Goal: Task Accomplishment & Management: Manage account settings

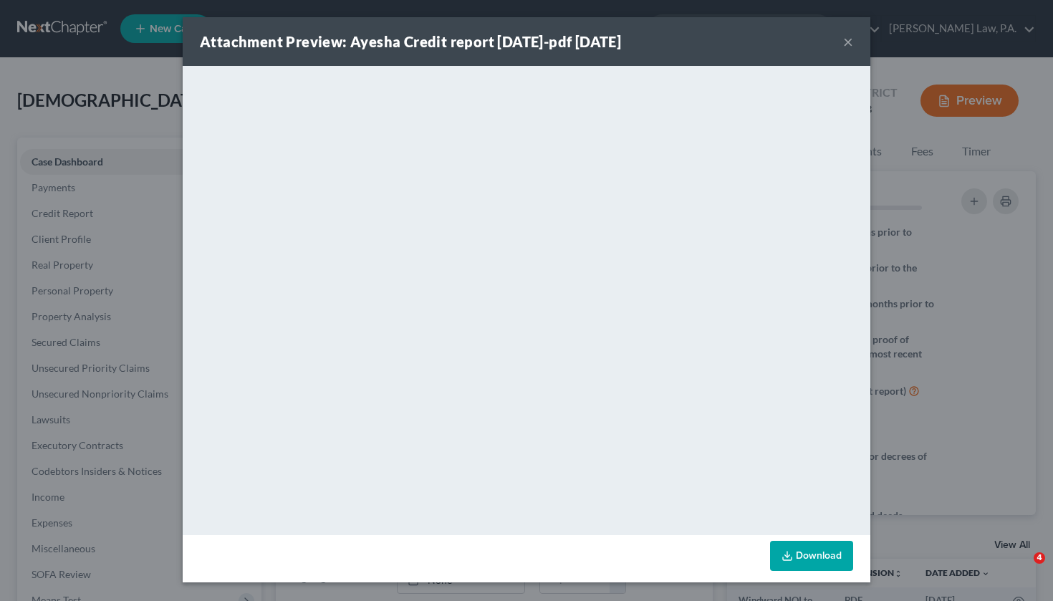
select select "17"
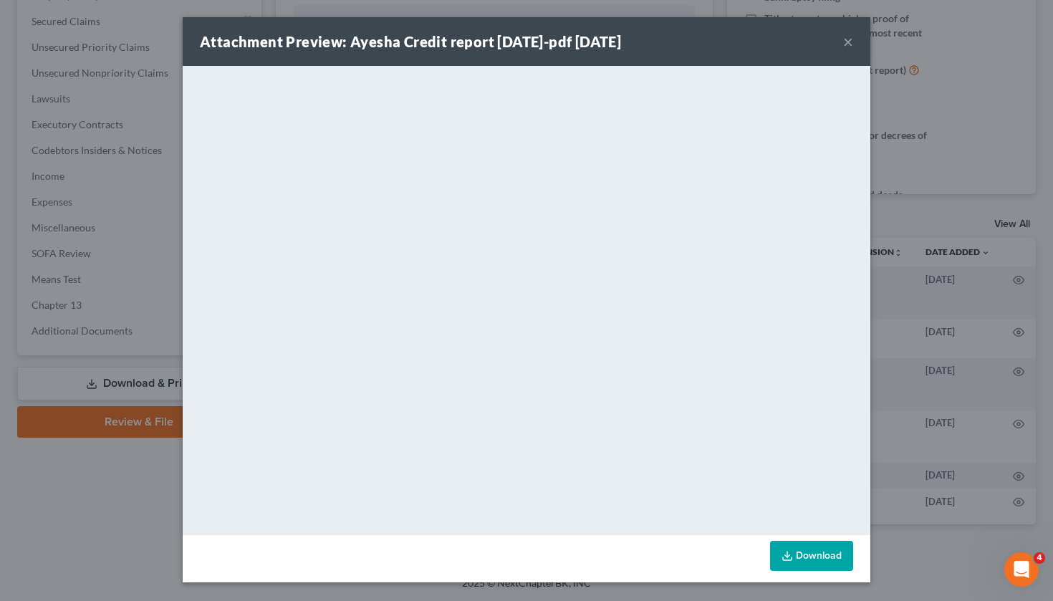
scroll to position [162, 0]
click at [845, 44] on button "×" at bounding box center [848, 41] width 10 height 17
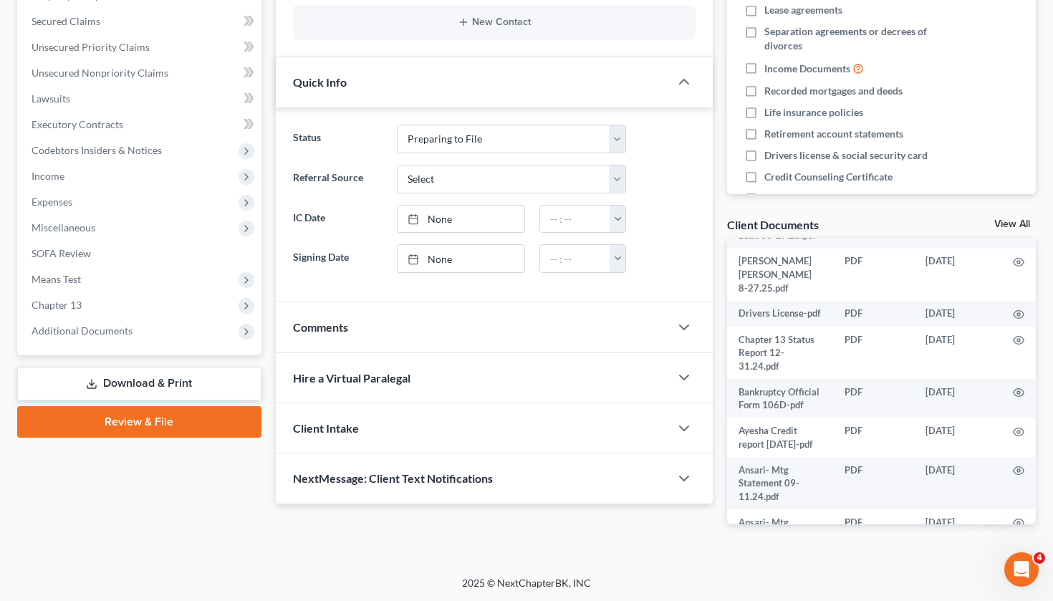
click at [174, 382] on link "Download & Print" at bounding box center [139, 384] width 244 height 34
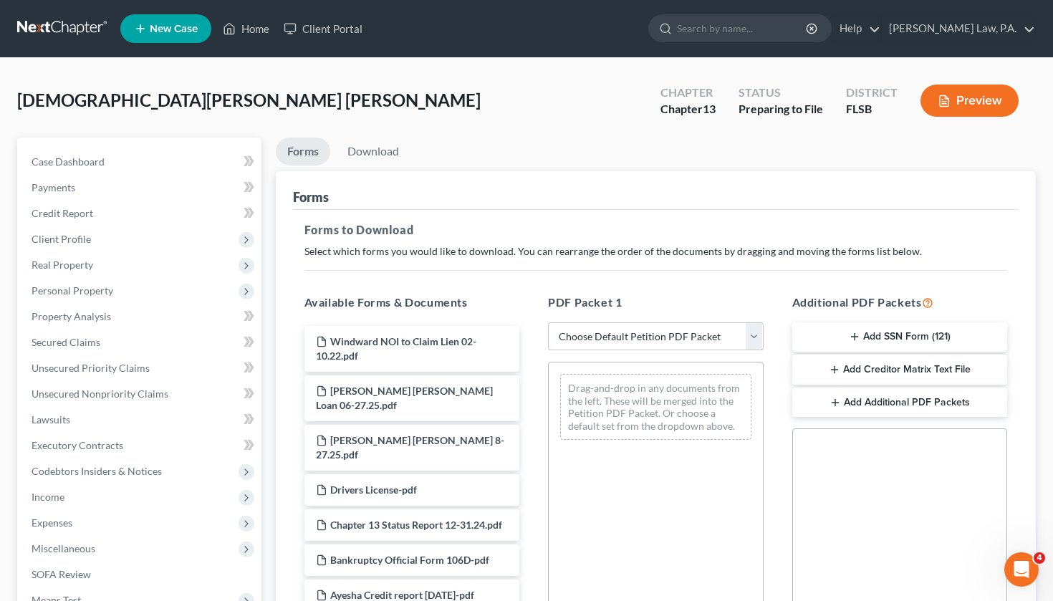
select select "1"
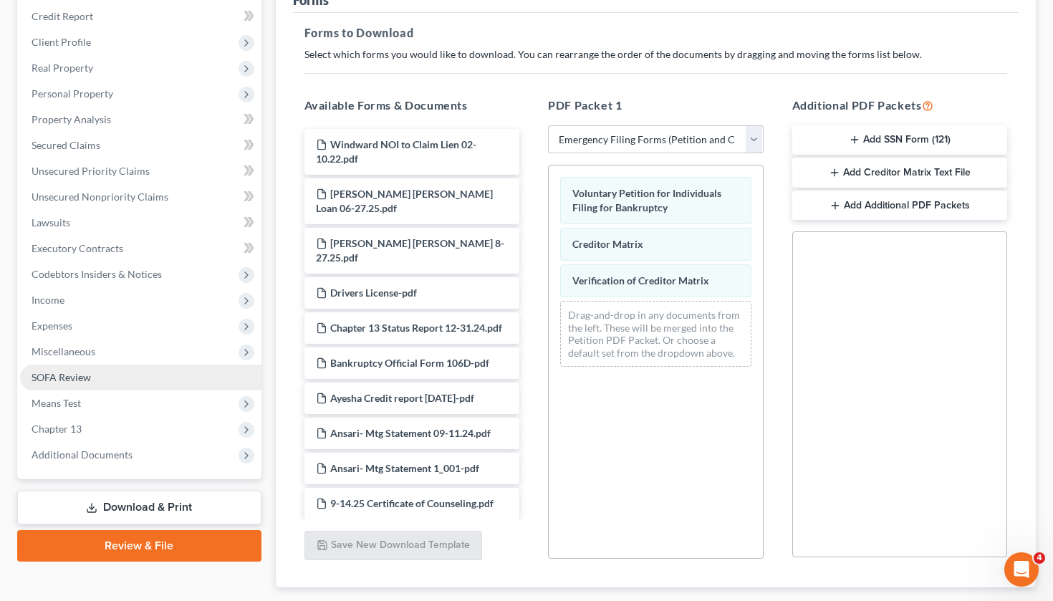
scroll to position [198, 0]
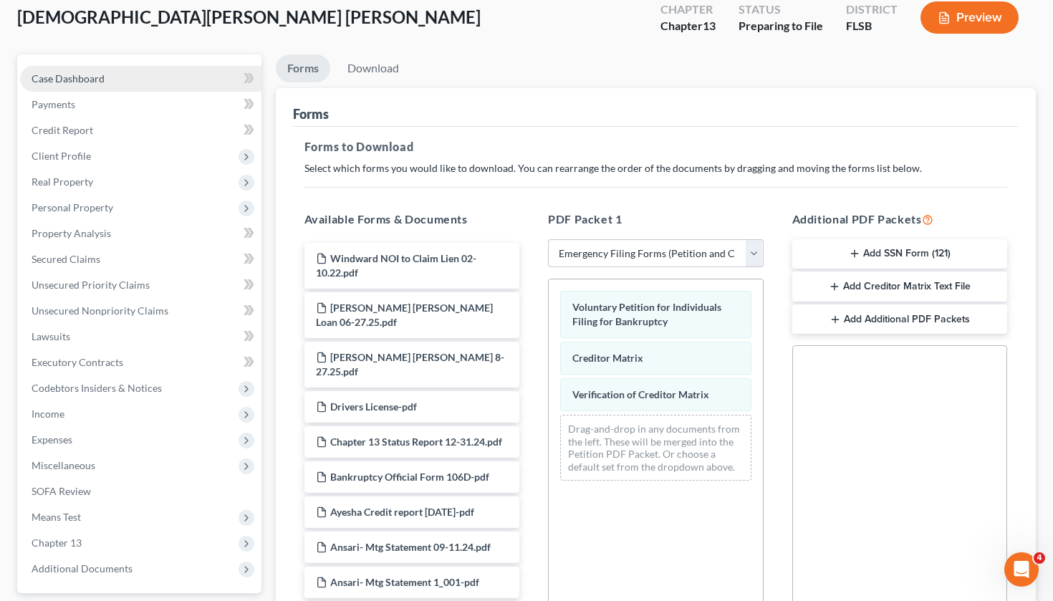
click at [132, 78] on link "Case Dashboard" at bounding box center [140, 79] width 241 height 26
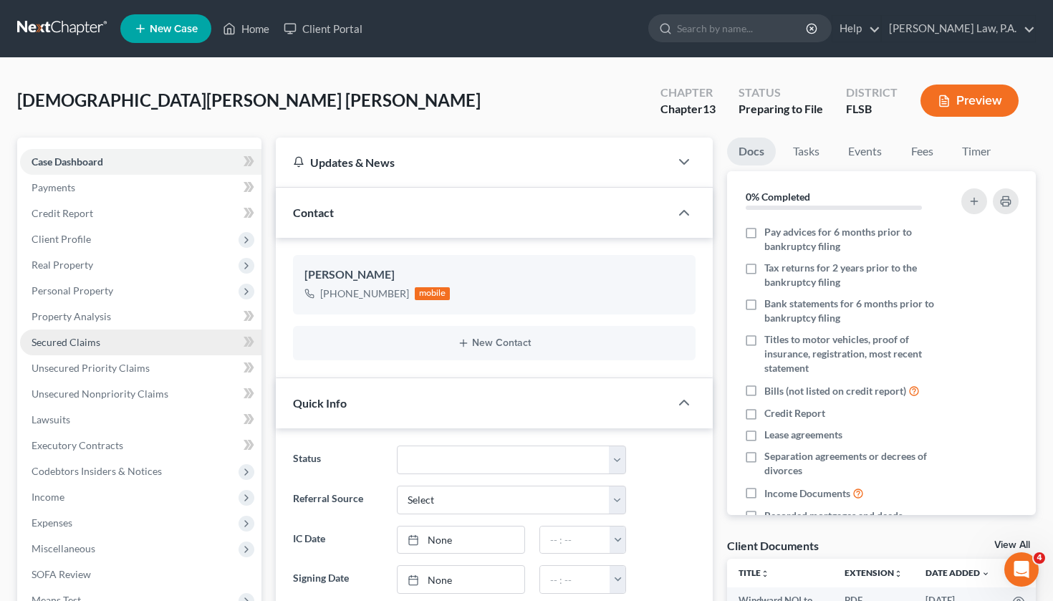
scroll to position [33, 0]
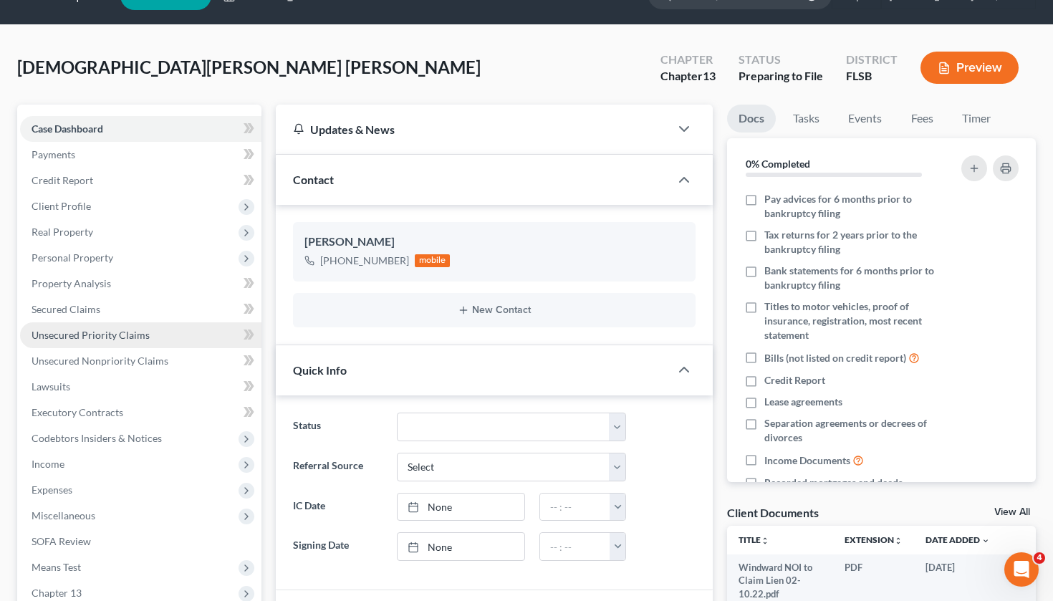
click at [160, 340] on link "Unsecured Priority Claims" at bounding box center [140, 335] width 241 height 26
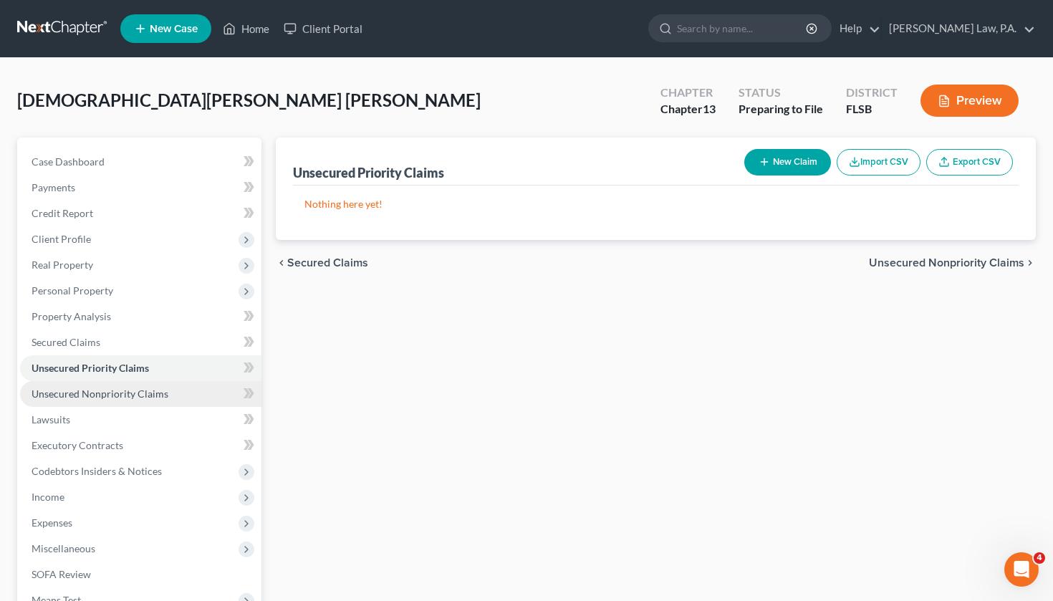
click at [158, 389] on span "Unsecured Nonpriority Claims" at bounding box center [100, 394] width 137 height 12
click at [154, 369] on link "Unsecured Priority Claims" at bounding box center [140, 368] width 241 height 26
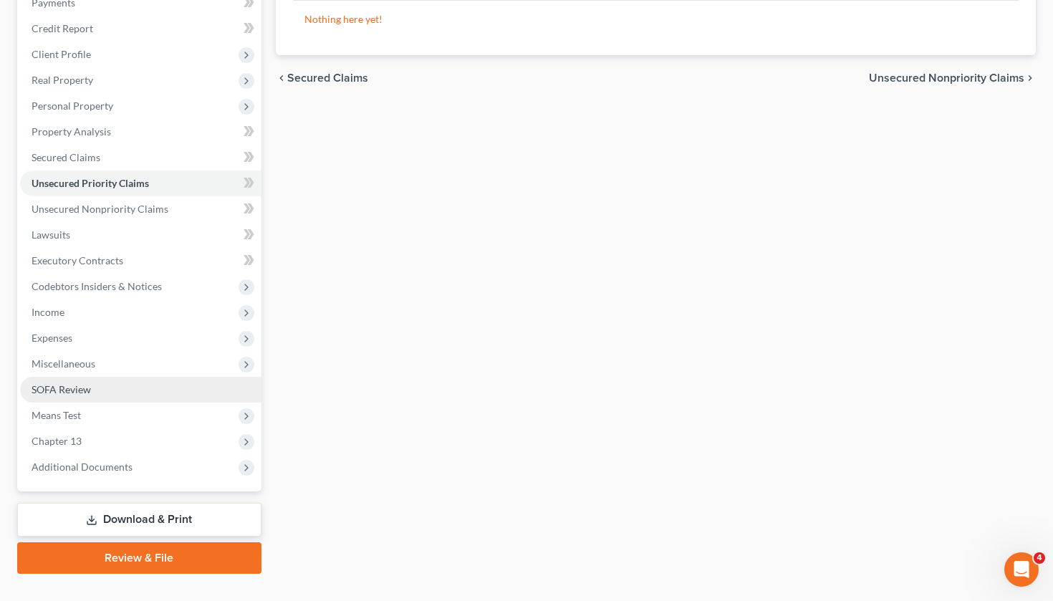
scroll to position [122, 0]
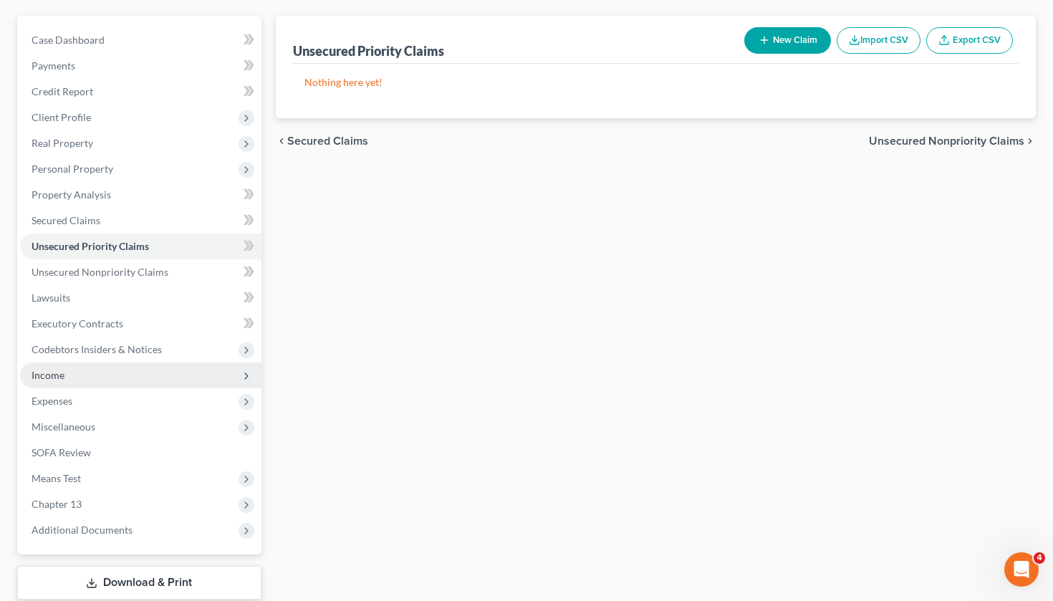
click at [150, 382] on span "Income" at bounding box center [140, 376] width 241 height 26
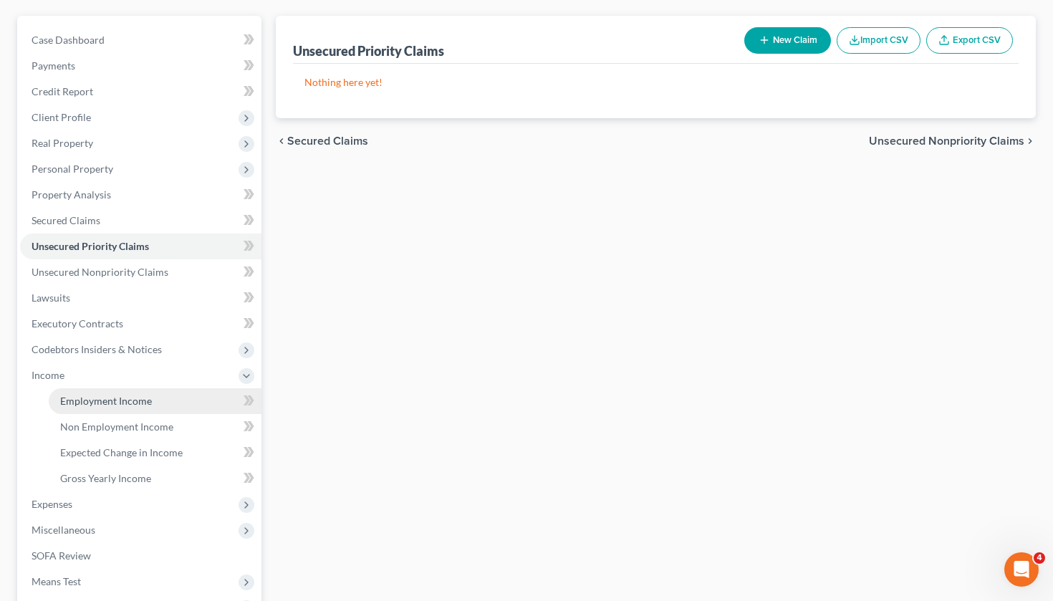
click at [176, 397] on link "Employment Income" at bounding box center [155, 401] width 213 height 26
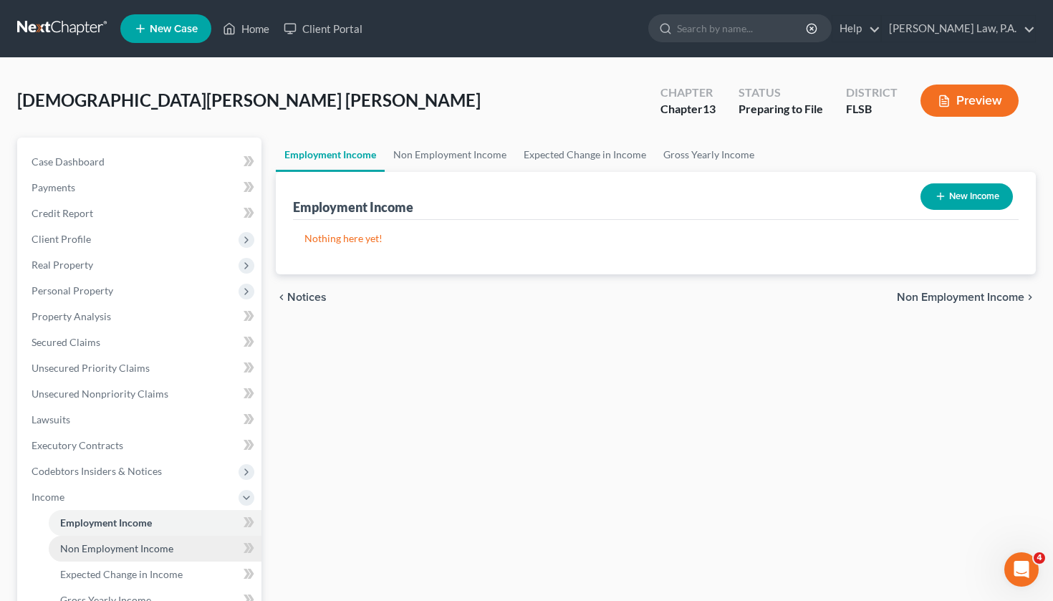
click at [179, 540] on link "Non Employment Income" at bounding box center [155, 549] width 213 height 26
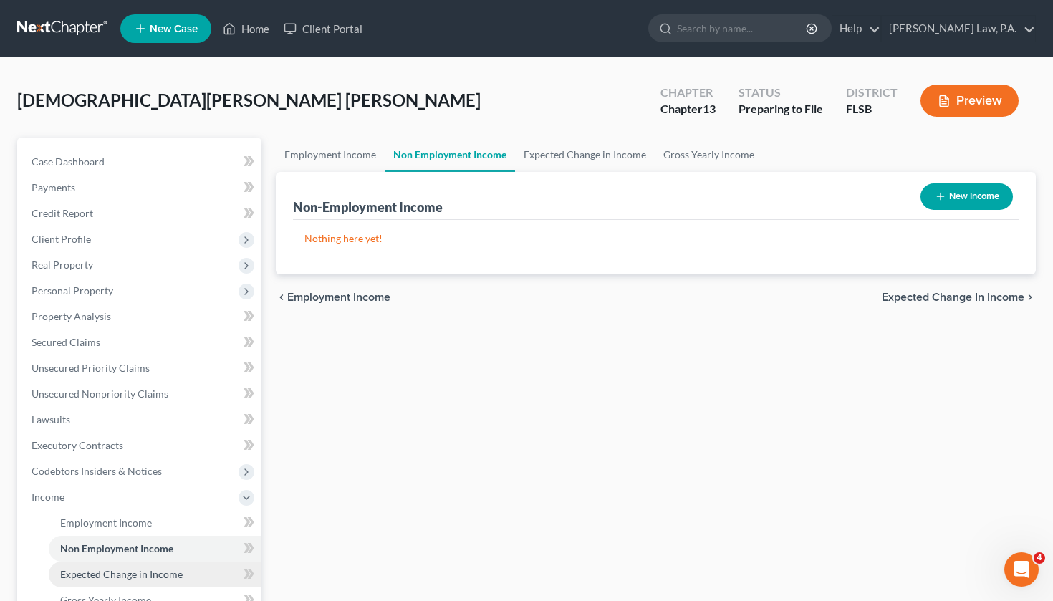
click at [176, 567] on link "Expected Change in Income" at bounding box center [155, 575] width 213 height 26
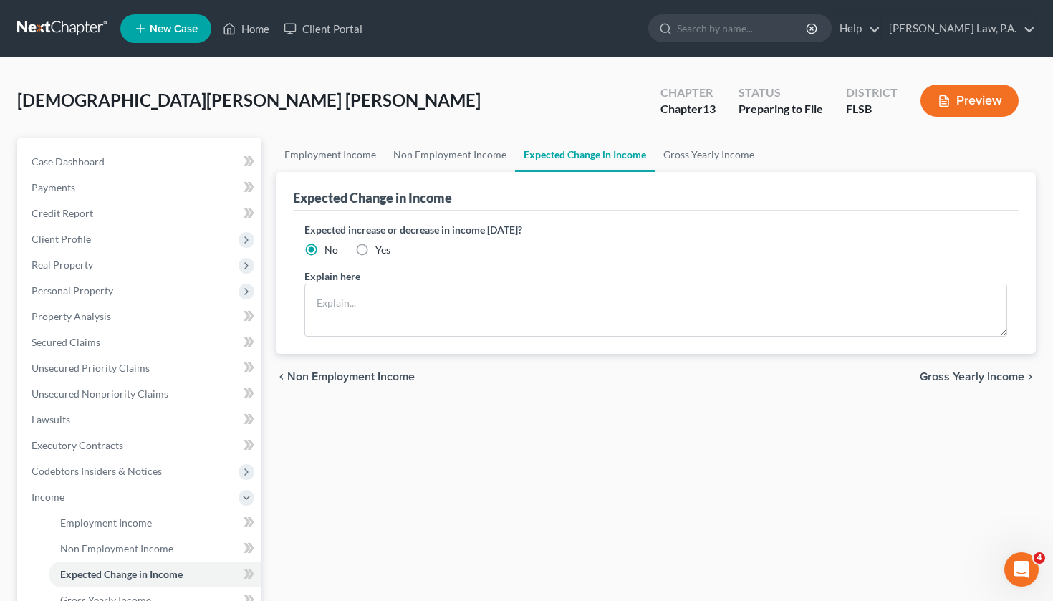
click at [329, 178] on div "Expected Change in Income" at bounding box center [656, 191] width 727 height 39
click at [330, 171] on link "Employment Income" at bounding box center [330, 155] width 109 height 34
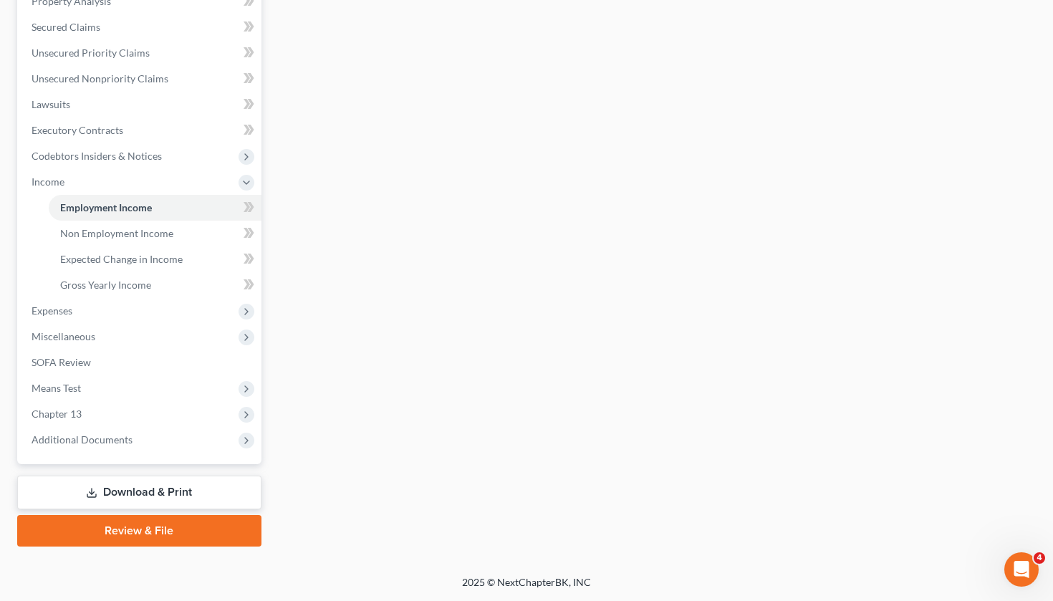
scroll to position [315, 0]
click at [145, 449] on span "Additional Documents" at bounding box center [140, 440] width 241 height 26
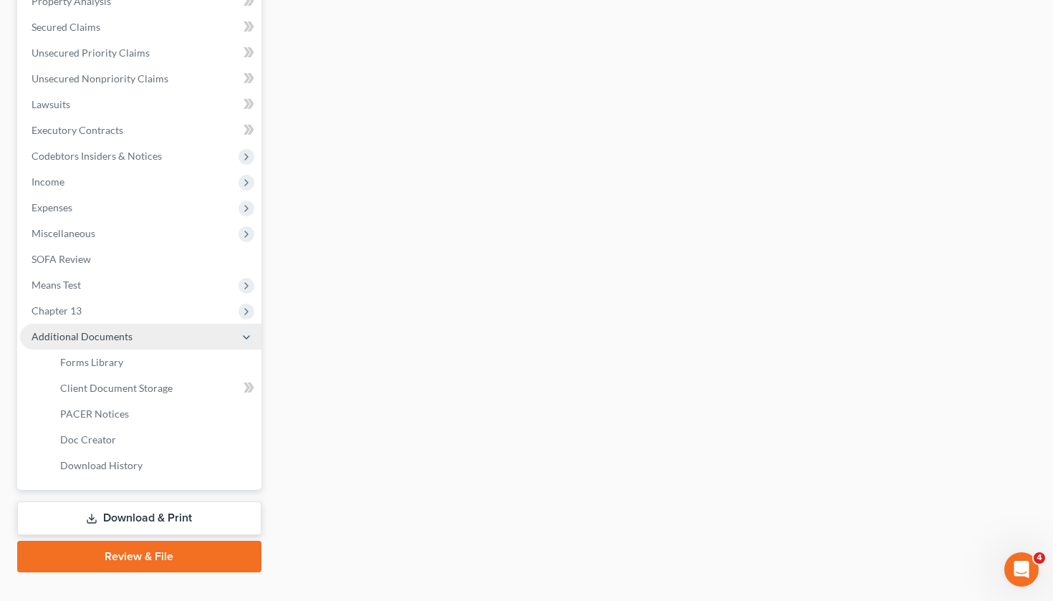
click at [176, 340] on span "Additional Documents" at bounding box center [140, 337] width 241 height 26
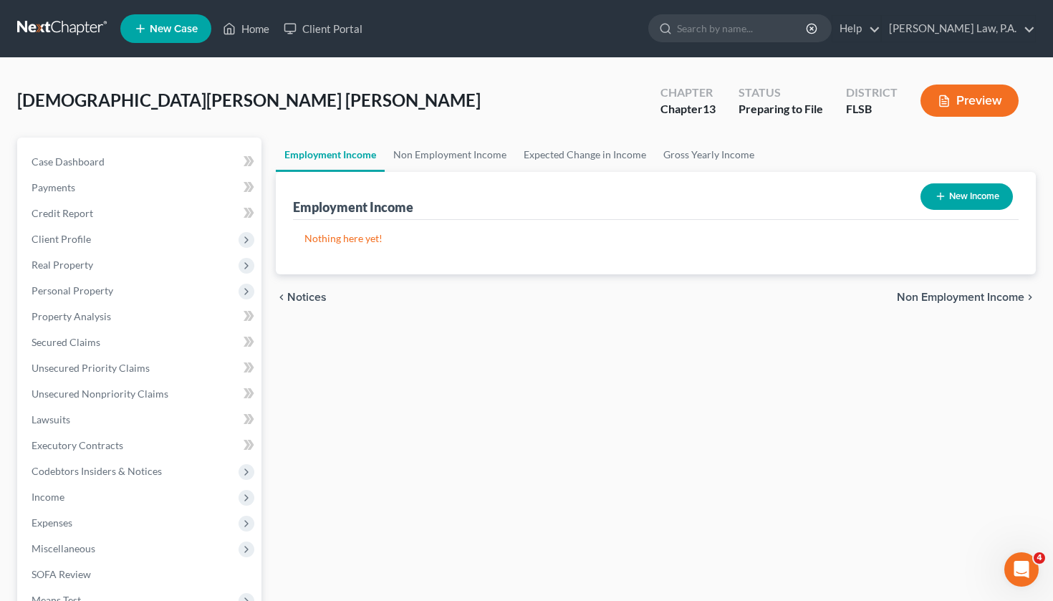
scroll to position [0, 0]
click at [91, 156] on span "Case Dashboard" at bounding box center [68, 161] width 73 height 12
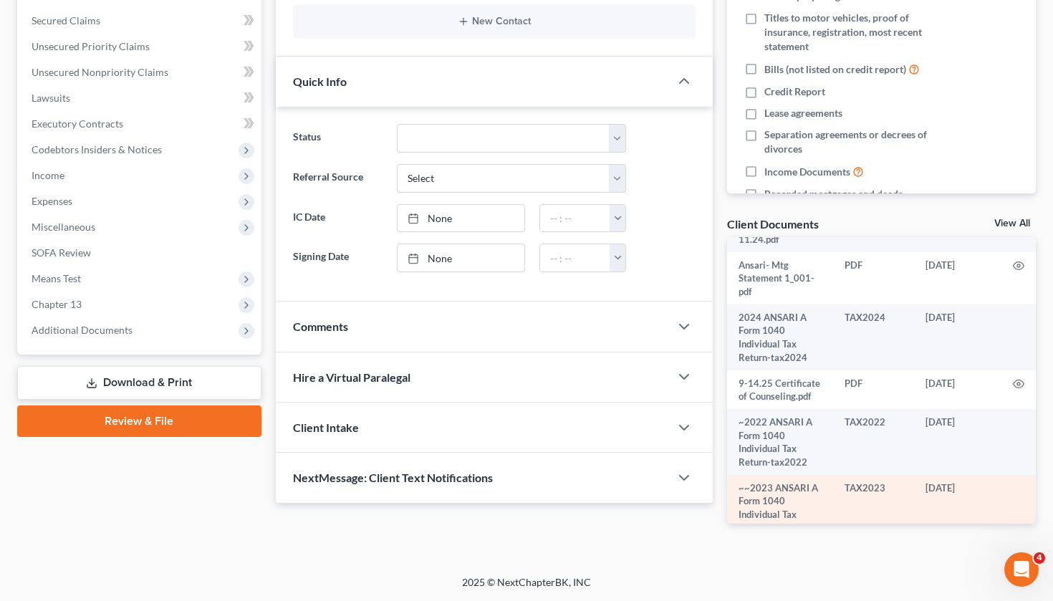
scroll to position [321, 0]
click at [818, 480] on td "~~2023 ANSARI A Form 1040 Individual Tax Return-tax2023" at bounding box center [780, 509] width 106 height 66
click at [819, 478] on td "~~2023 ANSARI A Form 1040 Individual Tax Return-tax2023" at bounding box center [780, 509] width 106 height 66
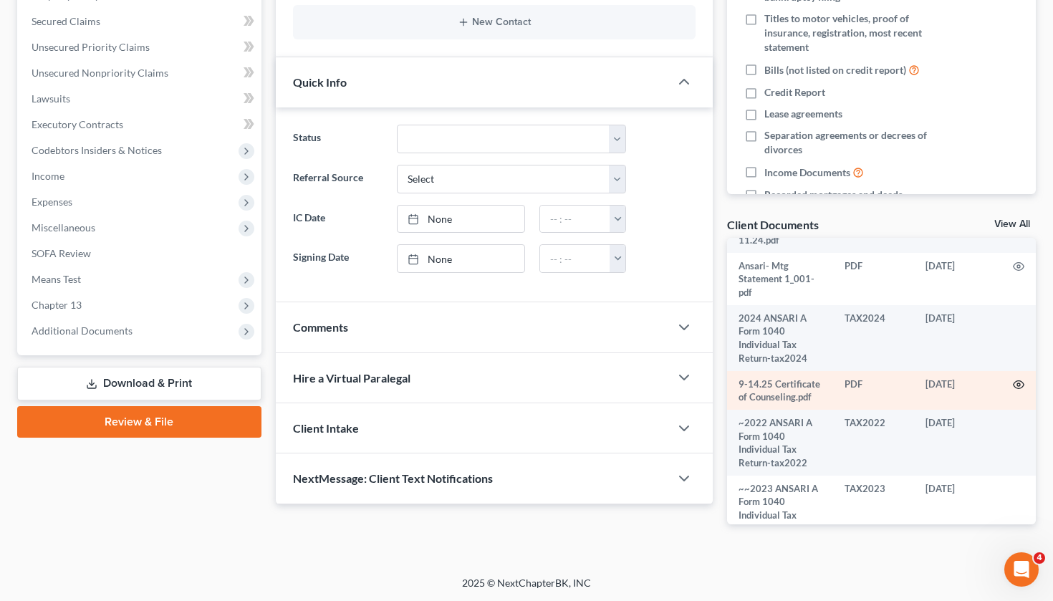
scroll to position [411, 0]
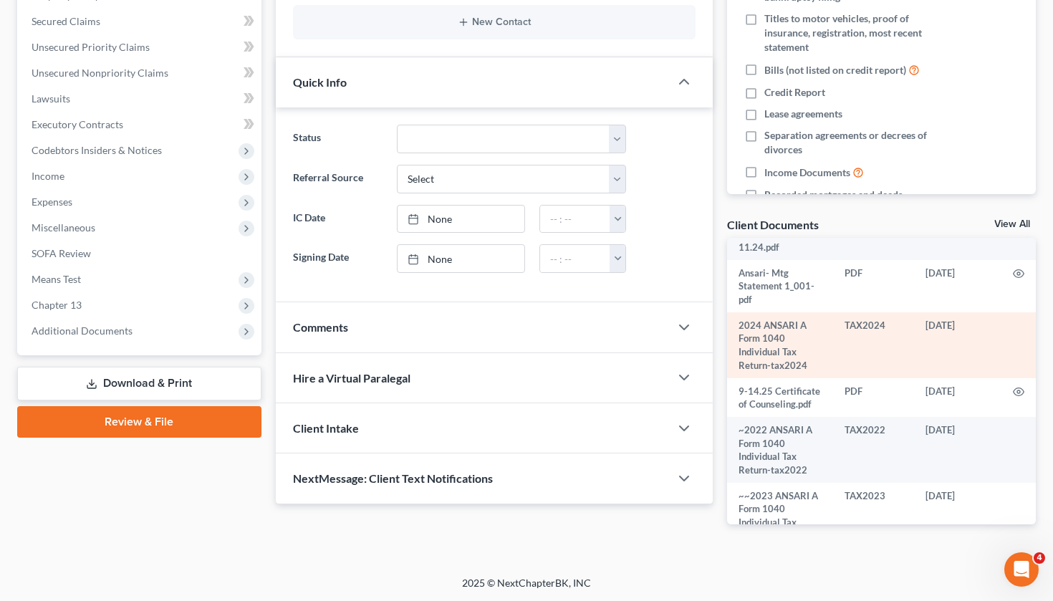
click at [779, 312] on td "2024 ANSARI A Form 1040 Individual Tax Return-tax2024" at bounding box center [780, 345] width 106 height 66
click at [843, 312] on td "TAX2024" at bounding box center [873, 345] width 81 height 66
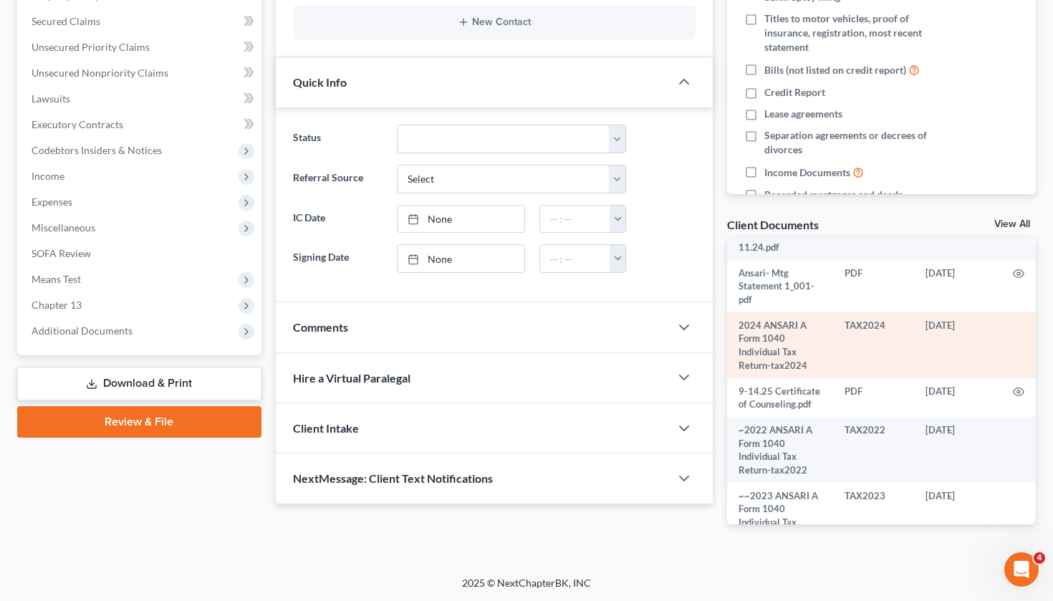
click at [849, 312] on td "TAX2024" at bounding box center [873, 345] width 81 height 66
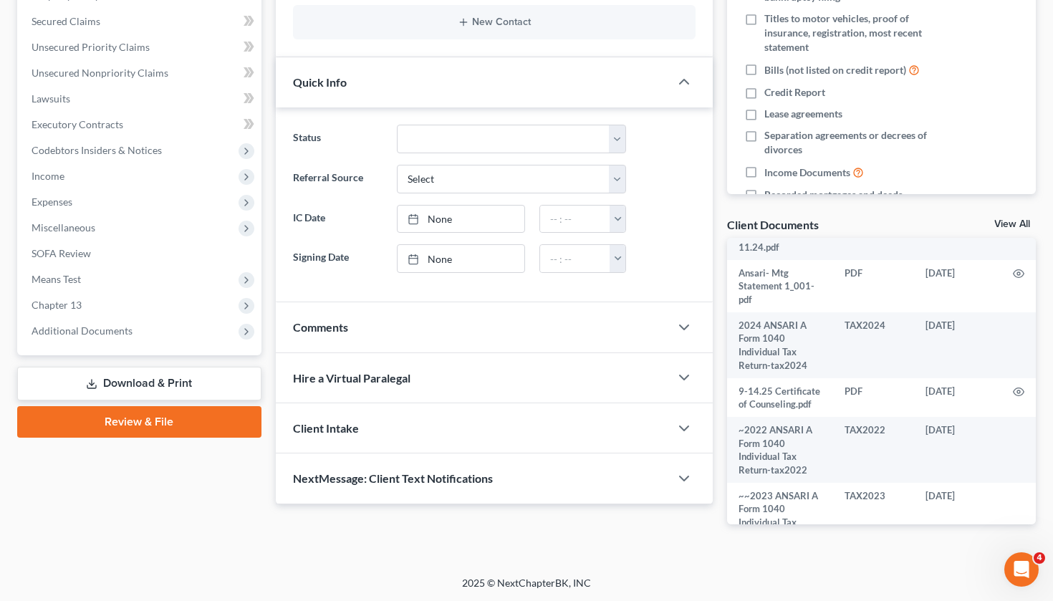
click at [1015, 224] on link "View All" at bounding box center [1013, 224] width 36 height 10
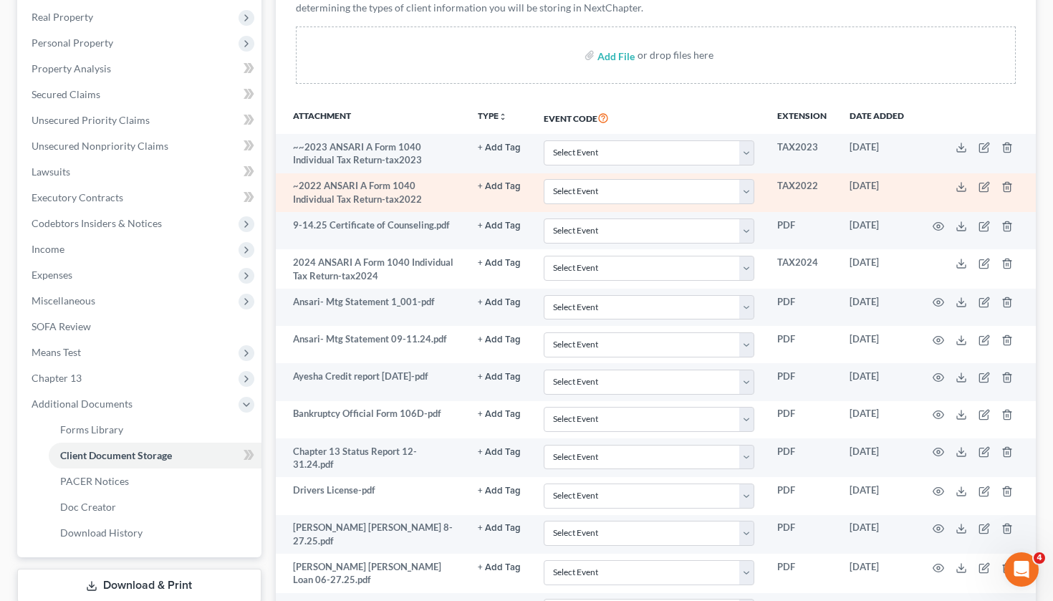
scroll to position [247, 0]
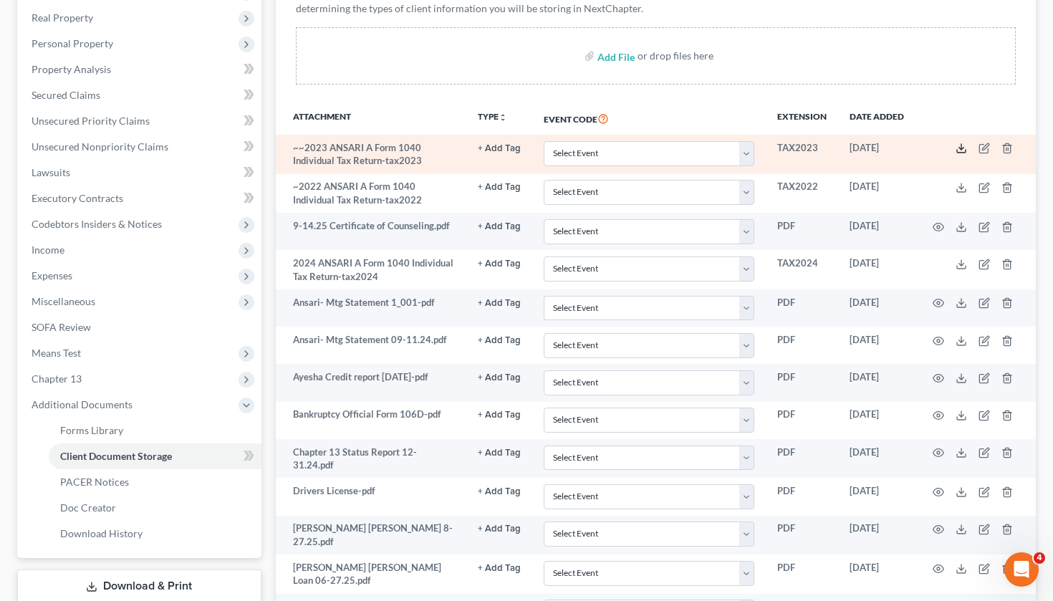
click at [964, 148] on icon at bounding box center [961, 148] width 11 height 11
